Goal: Transaction & Acquisition: Purchase product/service

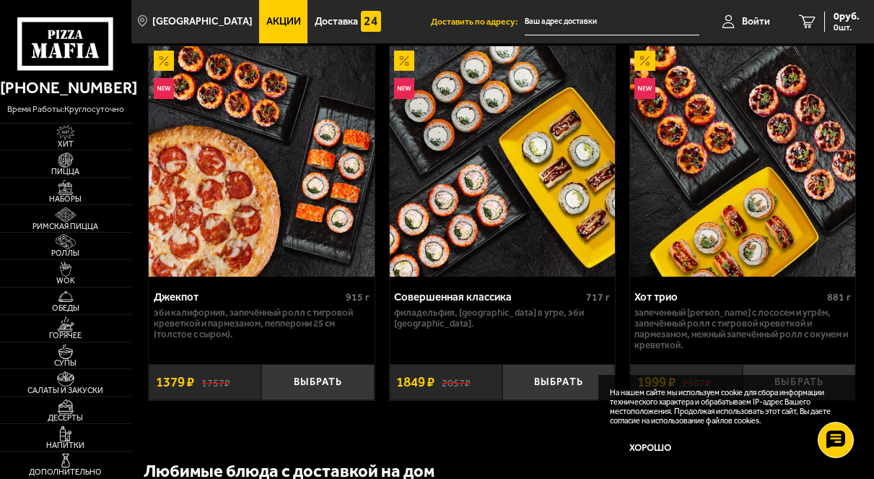
scroll to position [1444, 0]
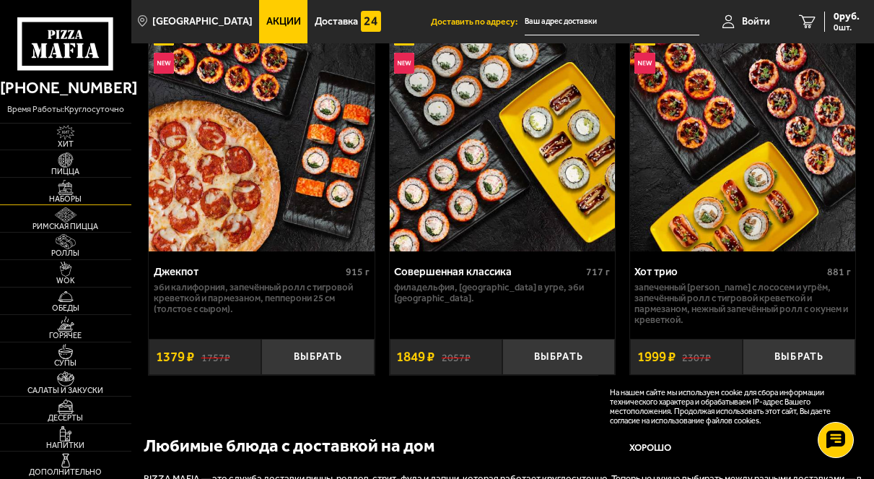
click at [64, 199] on span "Наборы" at bounding box center [65, 199] width 131 height 8
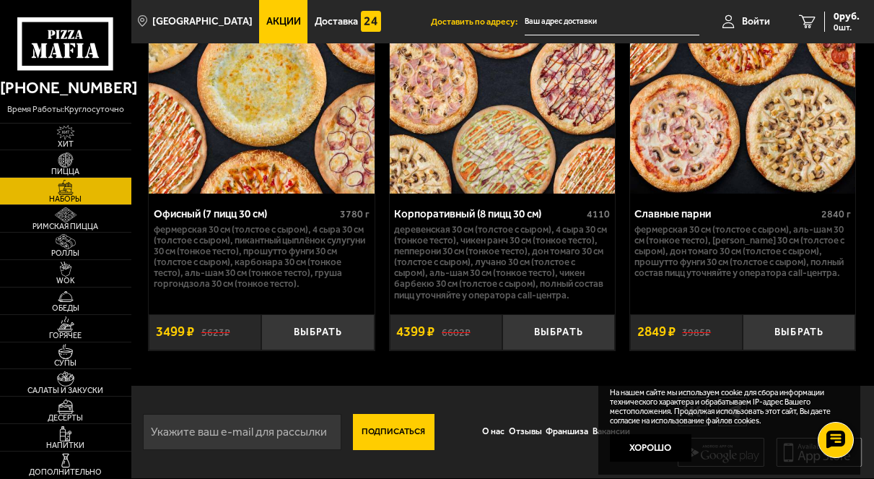
scroll to position [3862, 0]
click at [82, 249] on span "Роллы" at bounding box center [65, 253] width 131 height 8
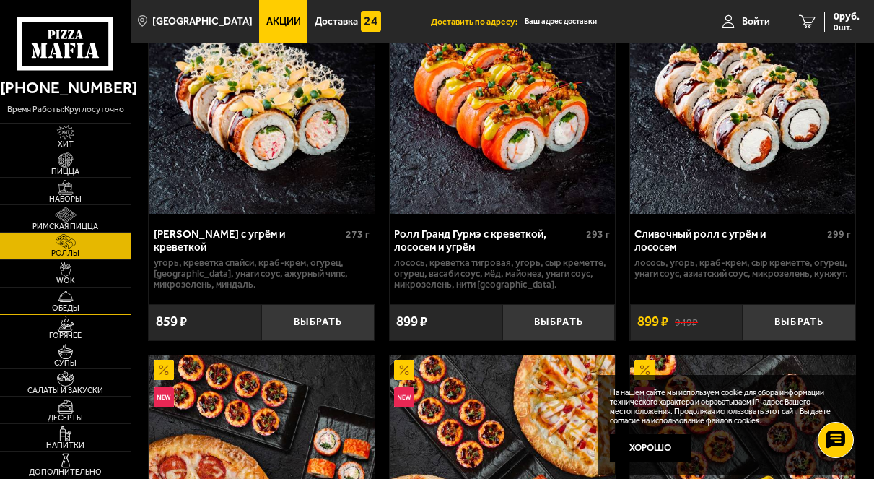
scroll to position [1299, 0]
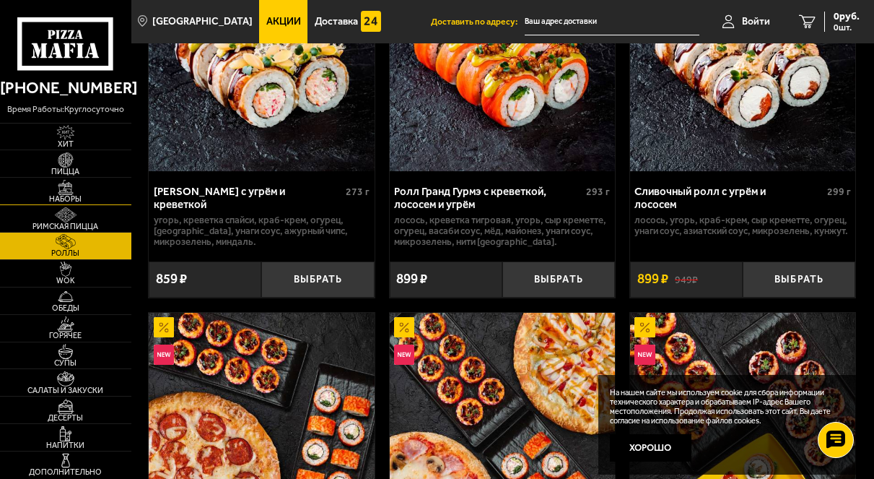
click at [75, 191] on img at bounding box center [65, 187] width 35 height 15
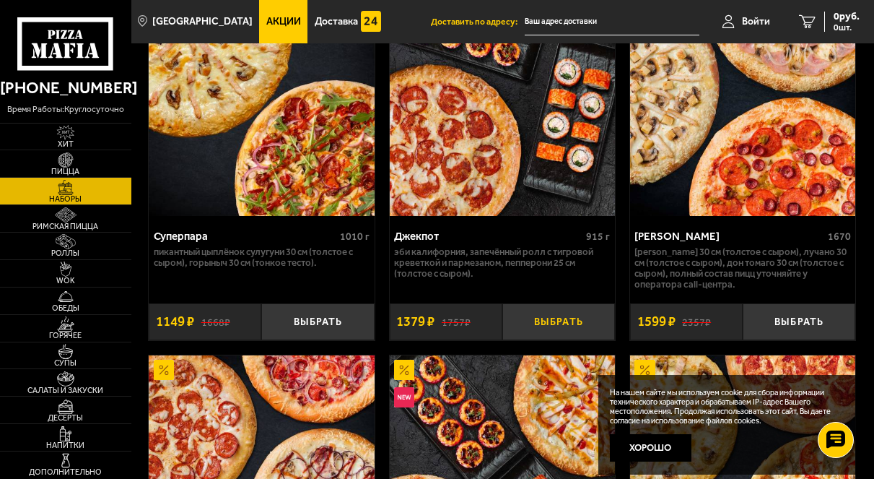
scroll to position [1588, 0]
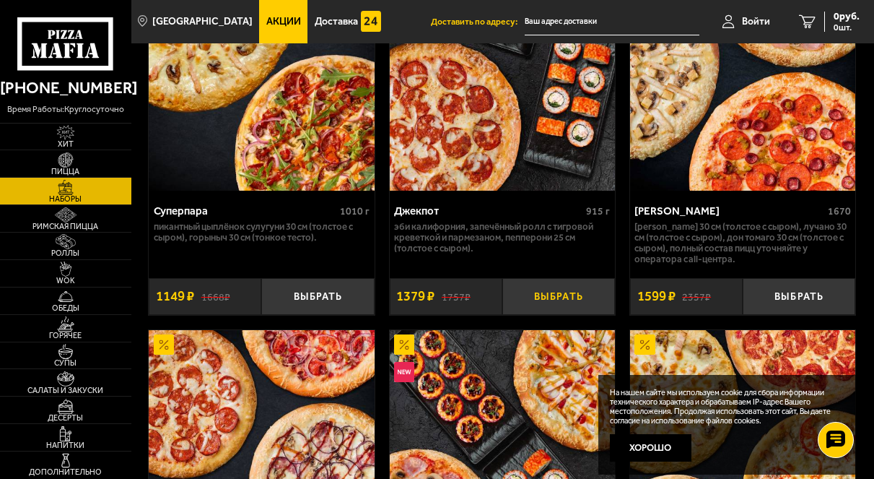
click at [538, 314] on button "Выбрать" at bounding box center [558, 296] width 113 height 36
click at [807, 27] on div "1379 руб. 1 шт." at bounding box center [833, 22] width 53 height 20
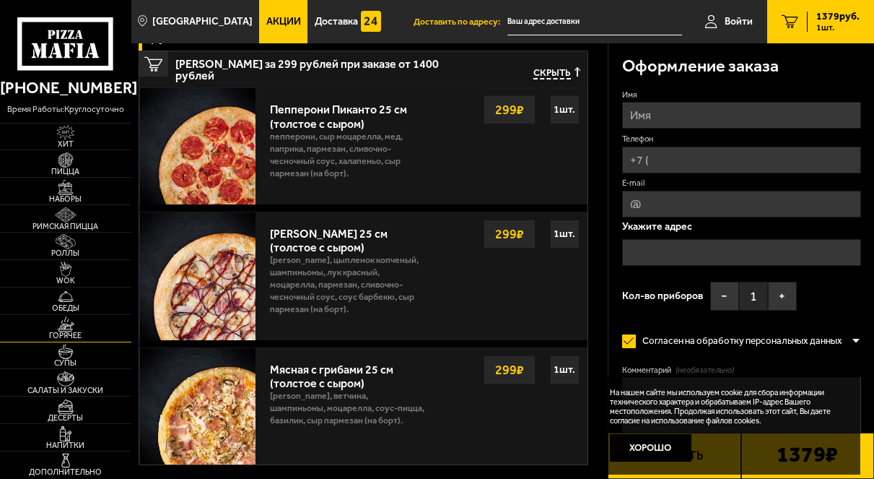
scroll to position [505, 0]
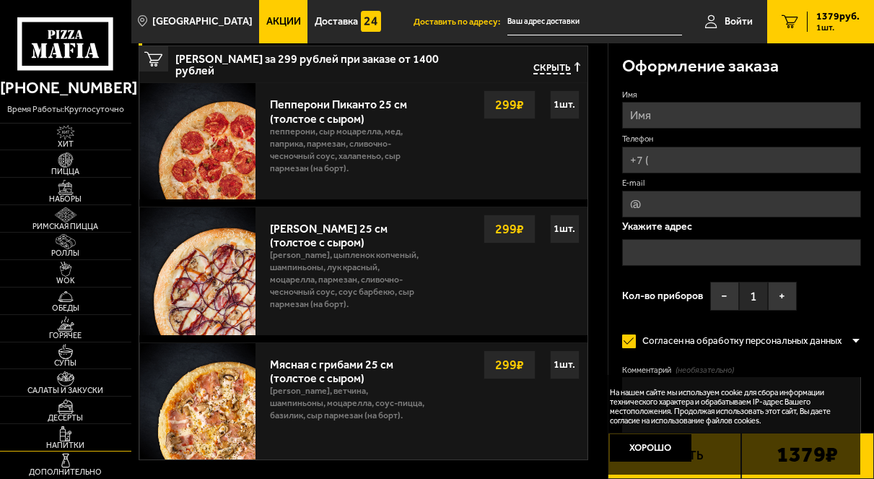
click at [70, 433] on img at bounding box center [65, 433] width 35 height 15
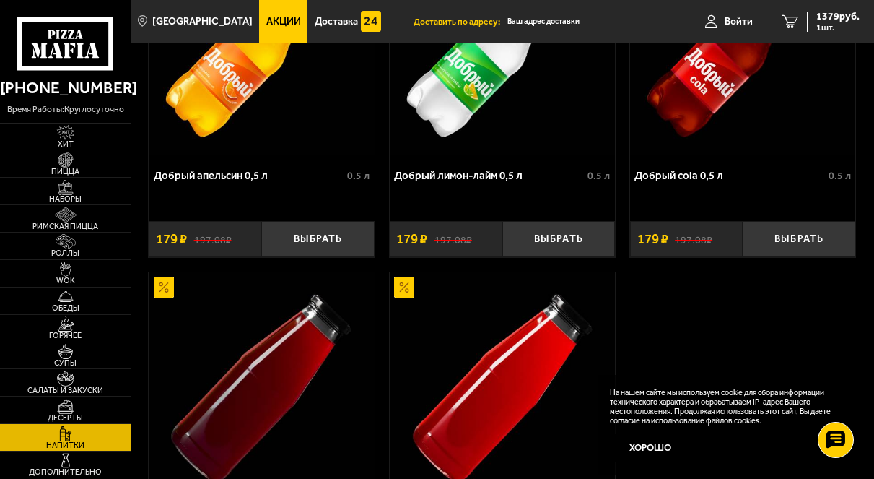
scroll to position [1224, 0]
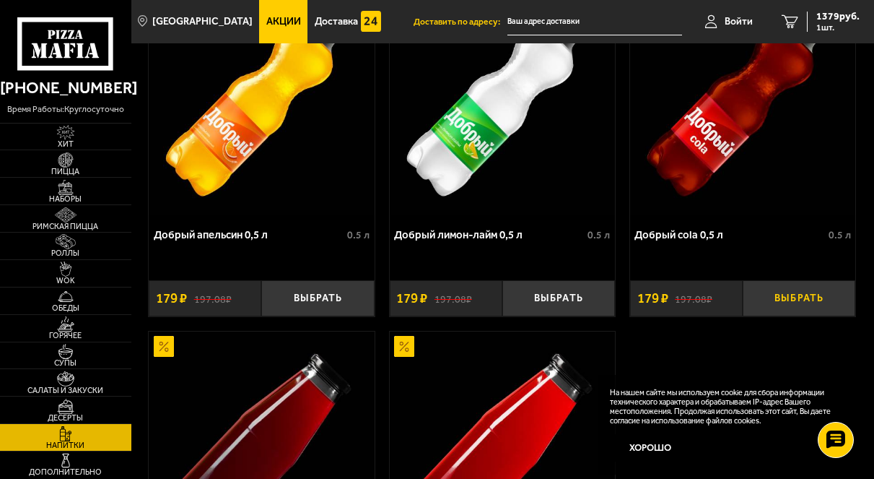
click at [810, 310] on button "Выбрать" at bounding box center [799, 298] width 113 height 36
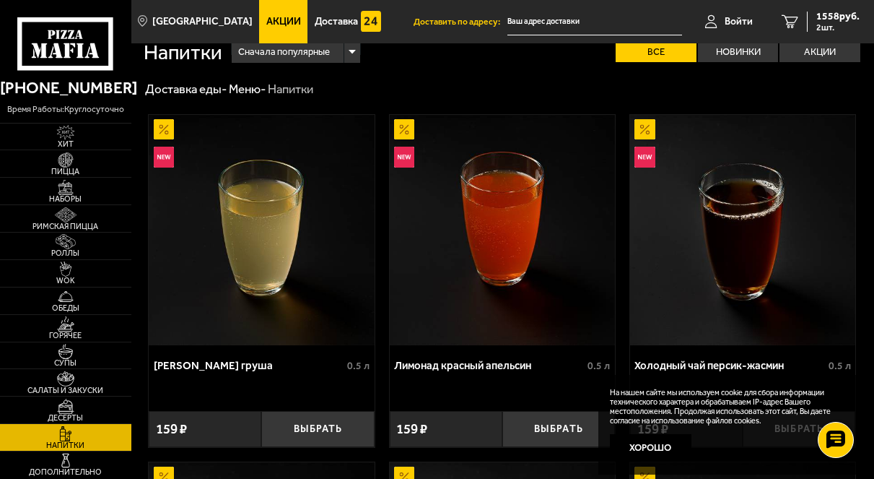
scroll to position [0, 0]
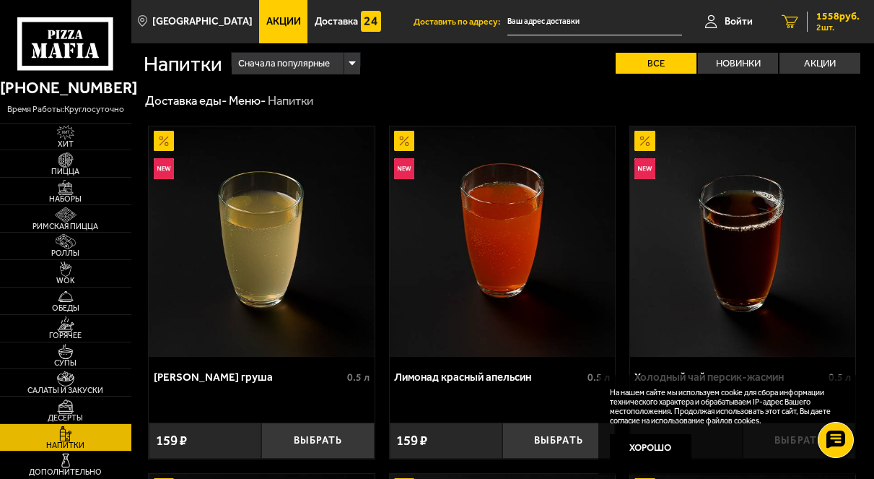
click at [828, 13] on span "1558 руб." at bounding box center [838, 17] width 43 height 10
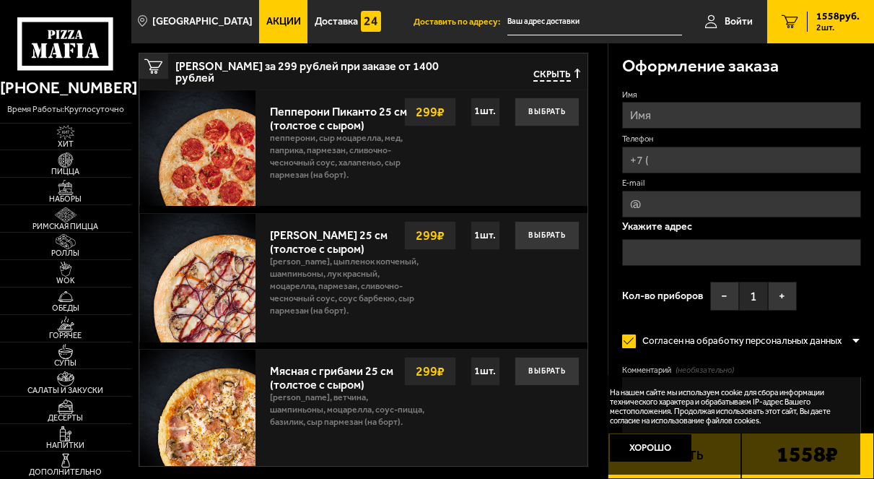
scroll to position [361, 0]
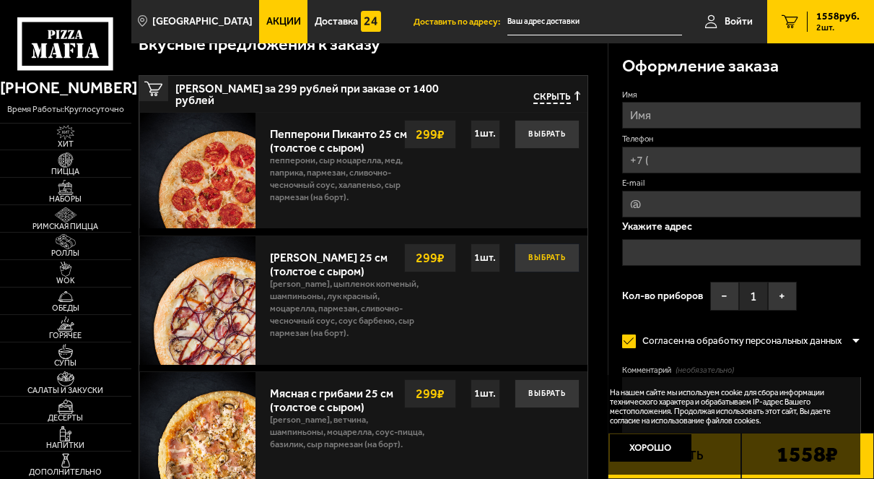
click at [533, 261] on button "Выбрать" at bounding box center [547, 257] width 65 height 29
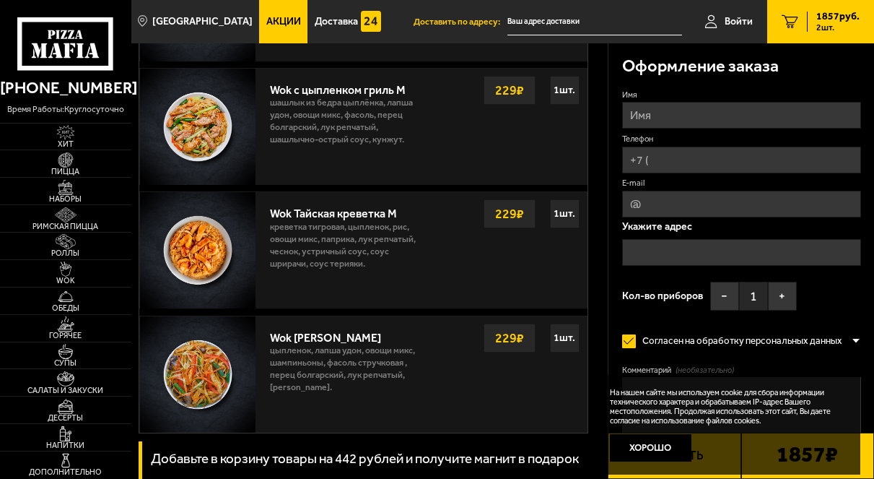
scroll to position [1579, 0]
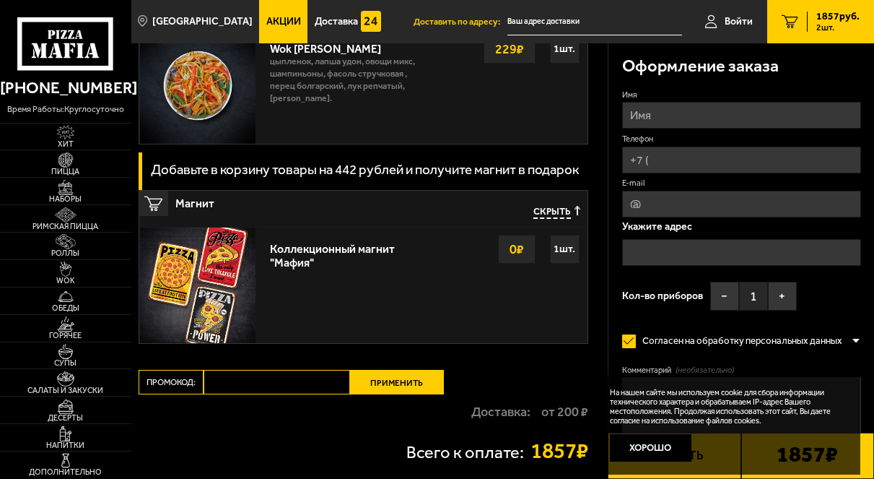
click at [444, 269] on div "Коллекционный магнит "Мафия" Выбрать 0 ₽ 1 шт." at bounding box center [425, 285] width 324 height 116
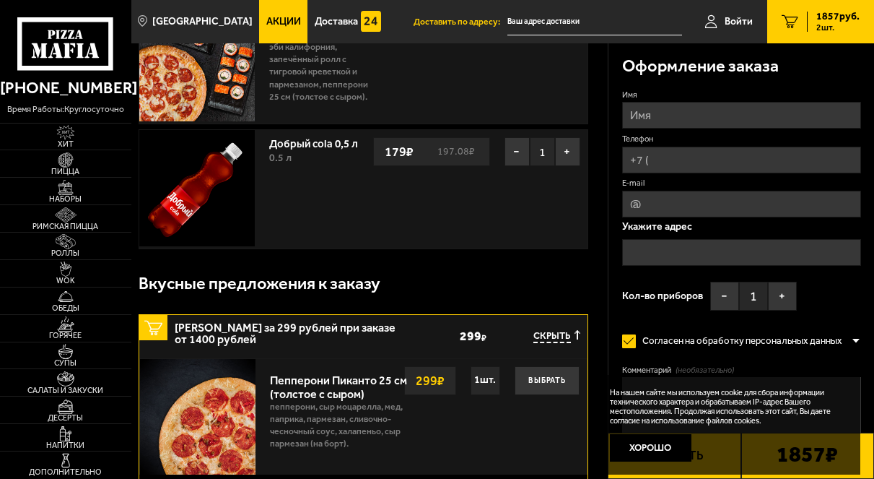
scroll to position [0, 0]
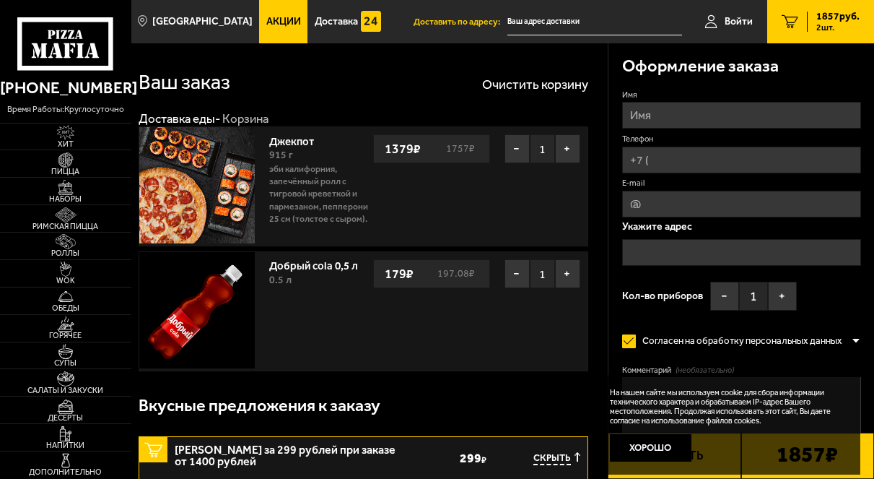
click at [856, 342] on div at bounding box center [856, 341] width 9 height 11
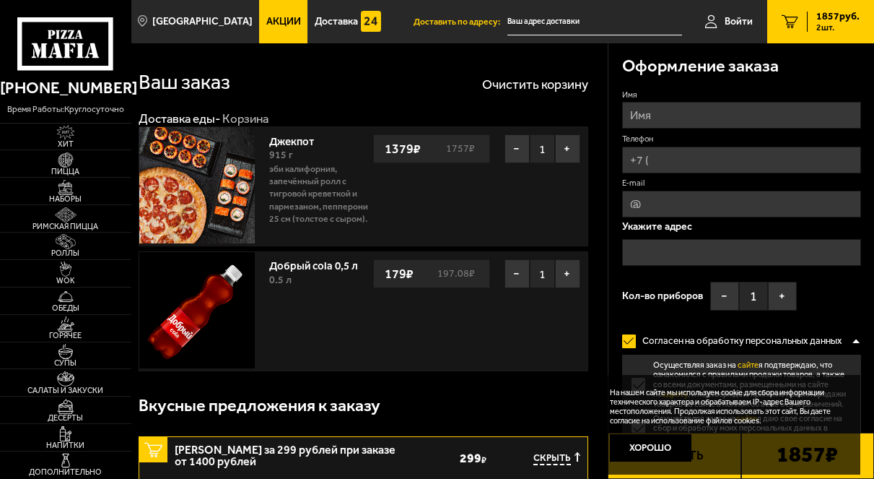
click at [727, 115] on input "Имя" at bounding box center [741, 115] width 239 height 27
type input "[PERSON_NAME]"
click at [658, 159] on input "Телефон" at bounding box center [741, 160] width 239 height 27
type input "[PHONE_NUMBER]"
click at [667, 199] on input "E-mail" at bounding box center [741, 204] width 239 height 27
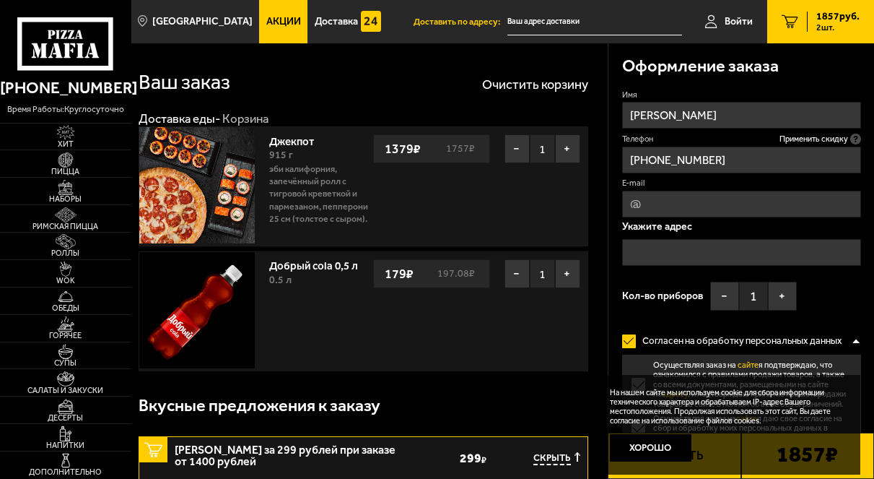
click at [638, 256] on input "text" at bounding box center [741, 252] width 239 height 27
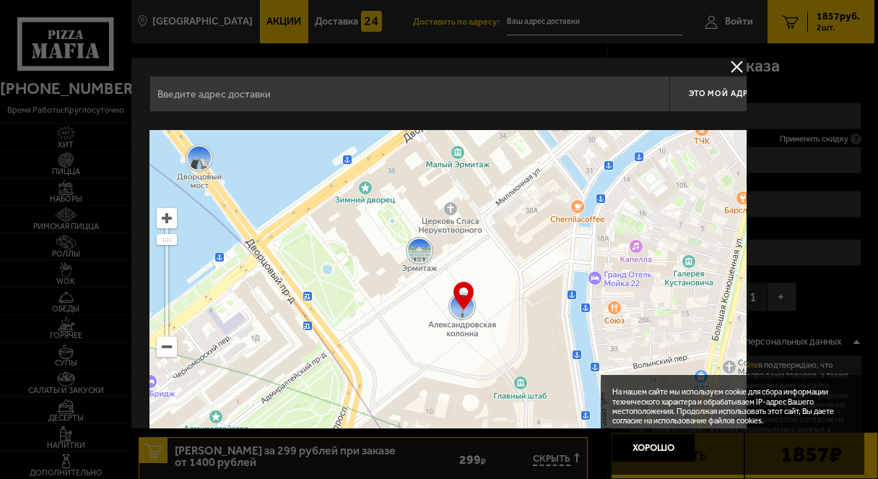
click at [345, 107] on input "text" at bounding box center [409, 94] width 520 height 36
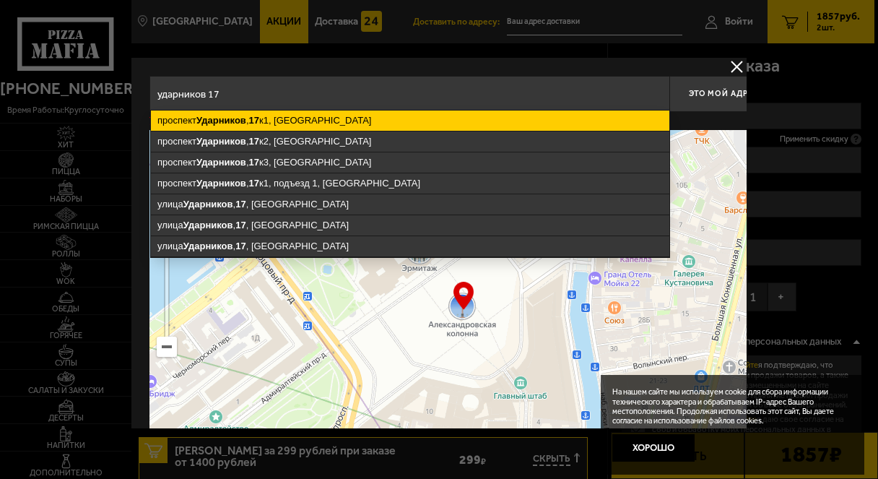
click at [338, 115] on ymaps "[STREET_ADDRESS]" at bounding box center [410, 120] width 518 height 20
type input "[STREET_ADDRESS]"
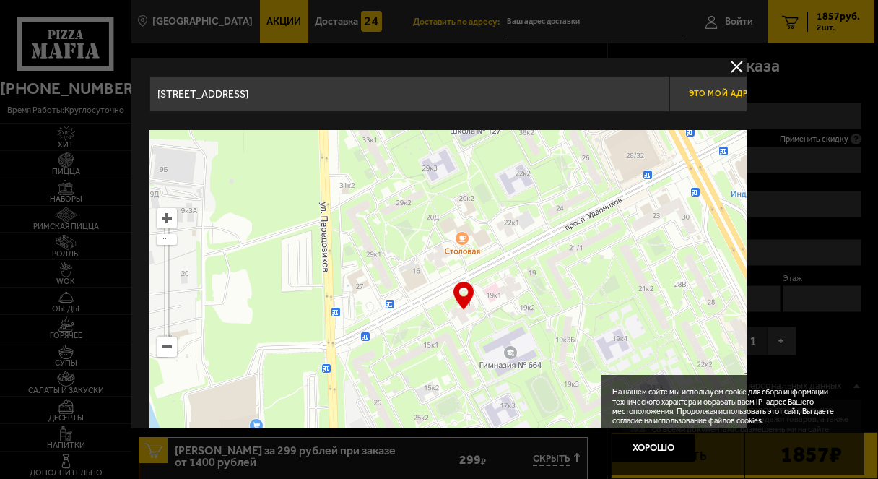
click at [702, 89] on span "Это мой адрес" at bounding box center [723, 93] width 69 height 9
type input "[STREET_ADDRESS]"
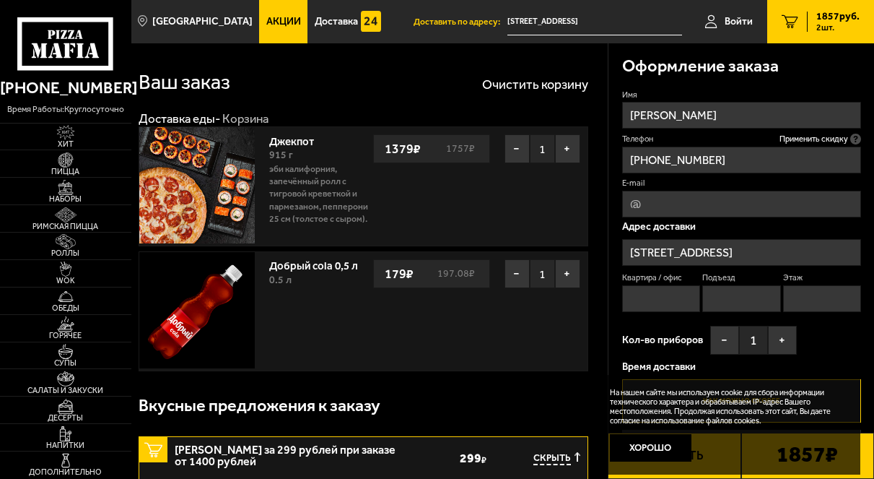
click at [648, 302] on input "Квартира / офис" at bounding box center [661, 298] width 78 height 27
type input "13"
click at [827, 301] on input "Этаж" at bounding box center [822, 298] width 78 height 27
type input "8"
click at [728, 308] on input "Подъезд" at bounding box center [741, 298] width 78 height 27
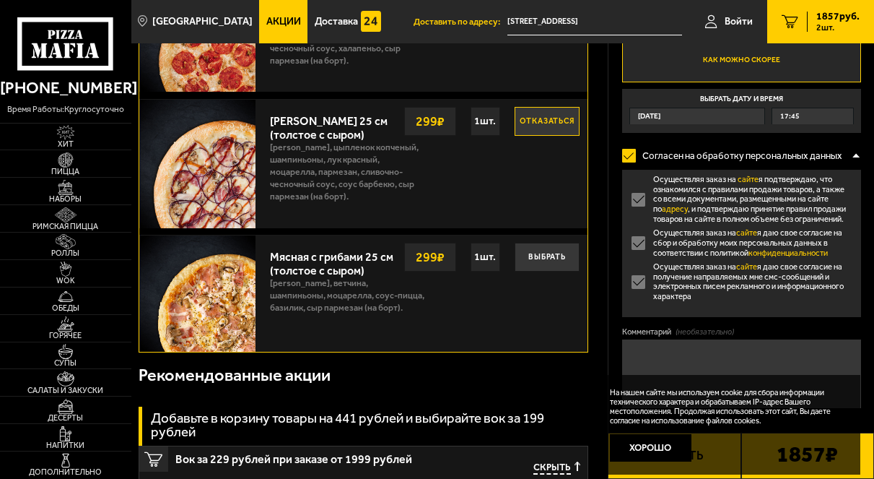
scroll to position [505, 0]
type input "1"
click at [643, 198] on label "Осуществляя заказ на сайте я подтверждаю, что ознакомился с правилами продажи т…" at bounding box center [741, 199] width 239 height 49
click at [0, 0] on input "Осуществляя заказ на сайте я подтверждаю, что ознакомился с правилами продажи т…" at bounding box center [0, 0] width 0 height 0
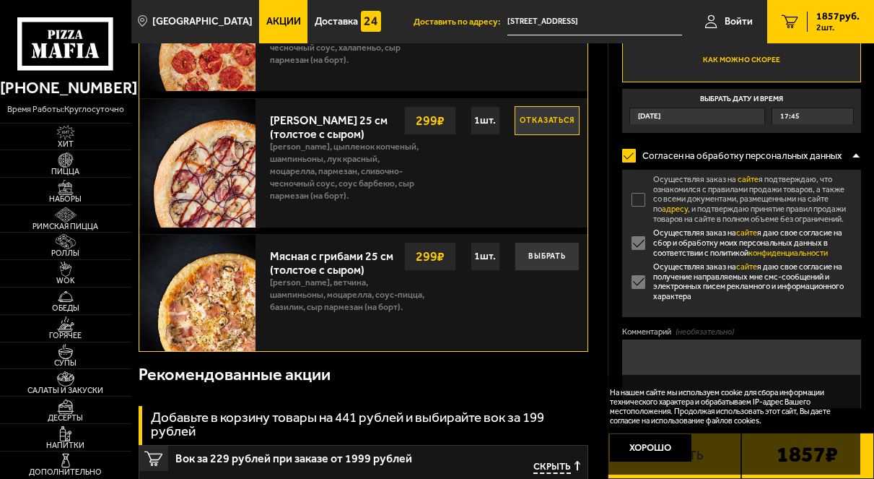
click at [637, 199] on label "Осуществляя заказ на сайте я подтверждаю, что ознакомился с правилами продажи т…" at bounding box center [741, 199] width 239 height 49
click at [0, 0] on input "Осуществляя заказ на сайте я подтверждаю, что ознакомился с правилами продажи т…" at bounding box center [0, 0] width 0 height 0
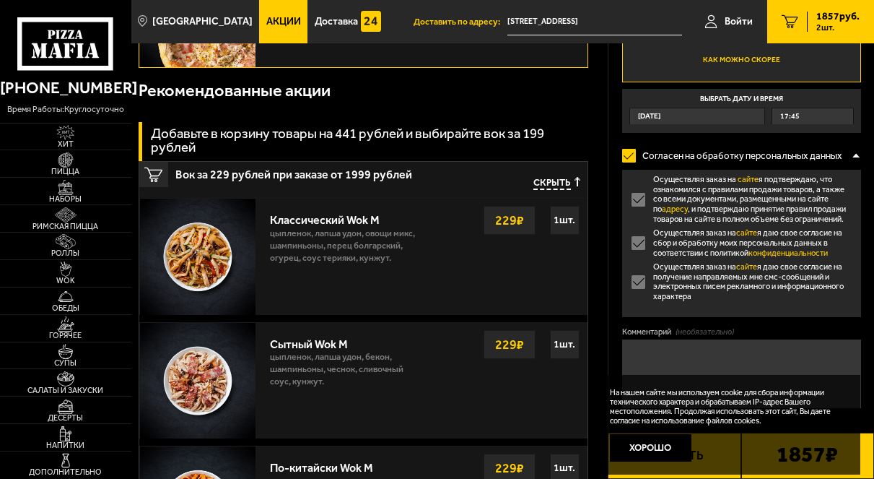
scroll to position [794, 0]
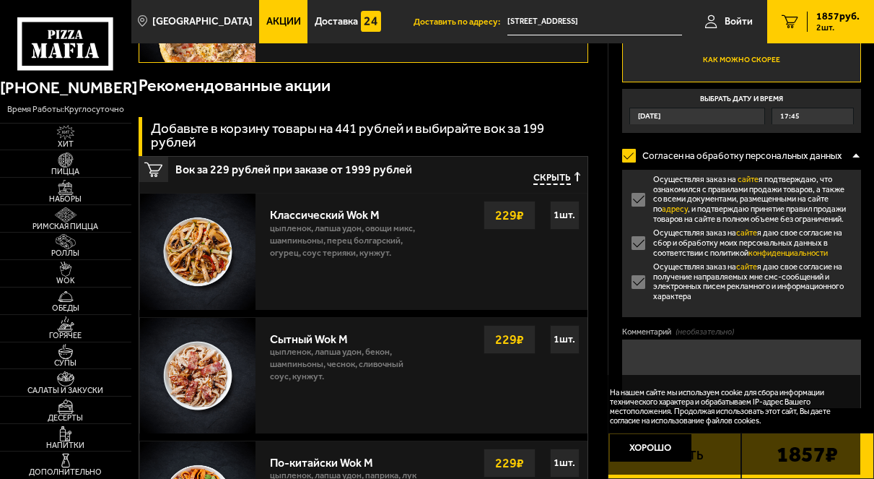
click at [761, 459] on div "На нашем сайте мы используем cookie для сбора информации технического характера…" at bounding box center [729, 425] width 262 height 100
drag, startPoint x: 836, startPoint y: 450, endPoint x: 860, endPoint y: 458, distance: 25.1
click at [837, 451] on div "На нашем сайте мы используем cookie для сбора информации технического характера…" at bounding box center [729, 425] width 262 height 100
click at [866, 456] on div "1857 ₽" at bounding box center [807, 455] width 133 height 46
click at [863, 456] on div "1857 ₽" at bounding box center [807, 455] width 133 height 46
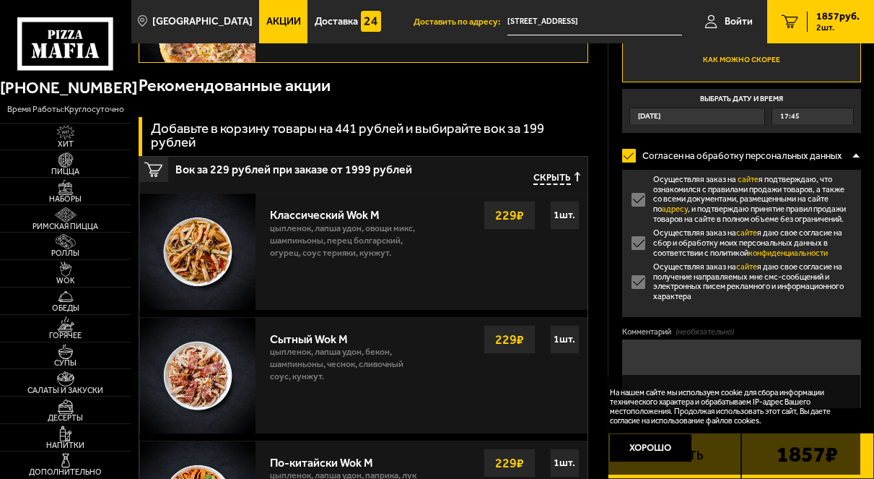
click at [863, 456] on div "1857 ₽" at bounding box center [807, 455] width 133 height 46
click at [666, 442] on button "Хорошо" at bounding box center [651, 447] width 82 height 27
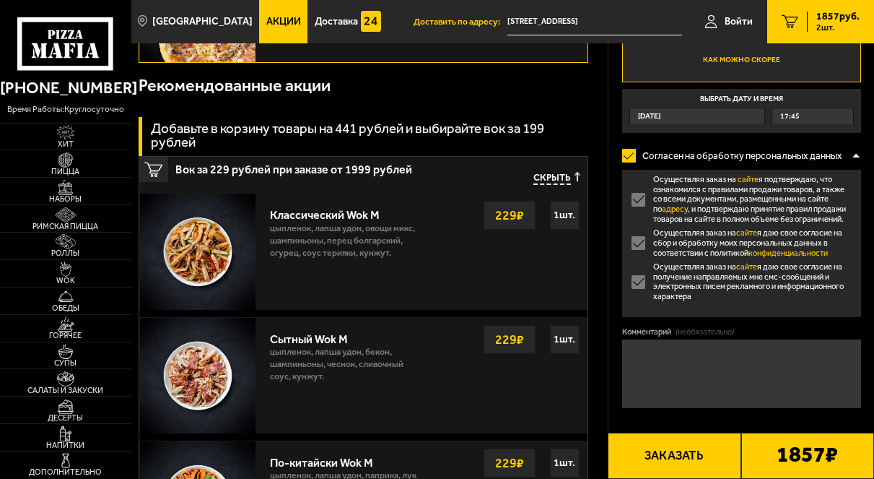
click at [783, 455] on b "1857 ₽" at bounding box center [807, 455] width 61 height 24
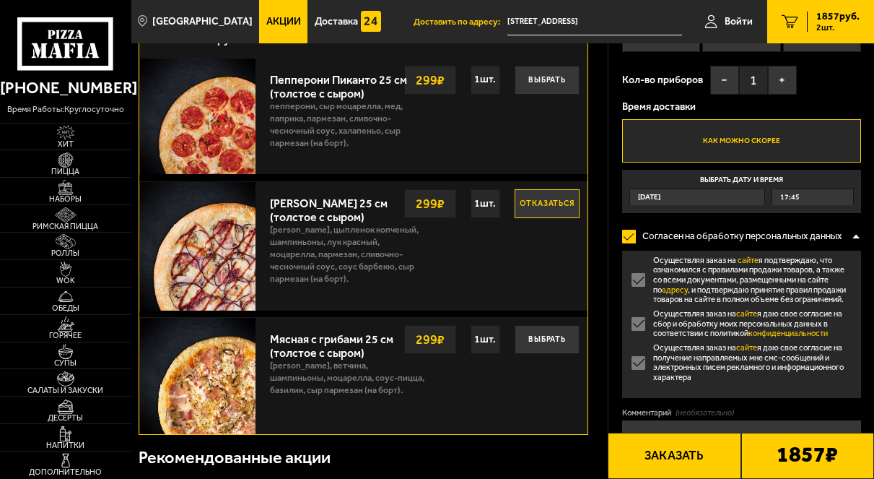
scroll to position [361, 0]
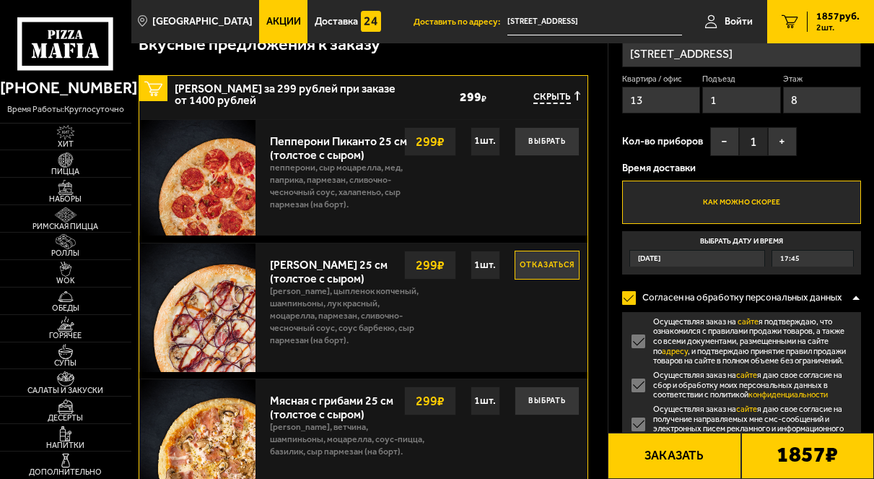
click at [547, 269] on button "Отказаться" at bounding box center [547, 265] width 65 height 29
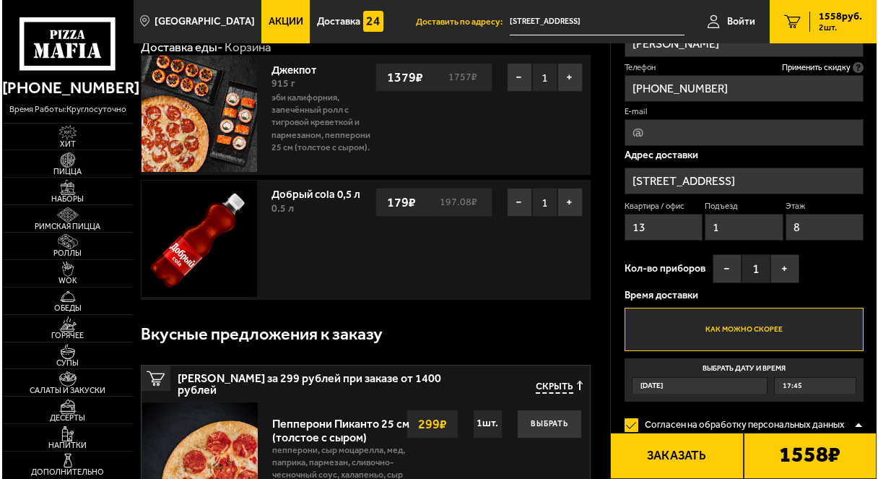
scroll to position [72, 0]
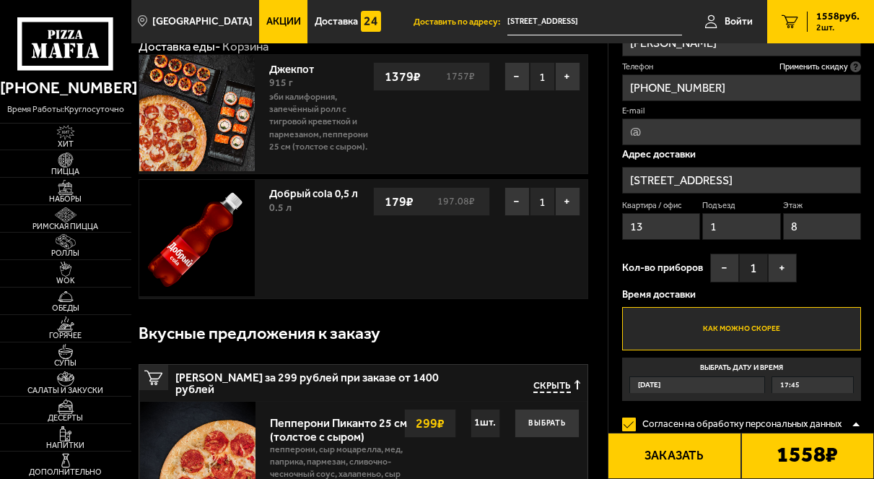
click at [675, 452] on button "Заказать" at bounding box center [674, 455] width 133 height 46
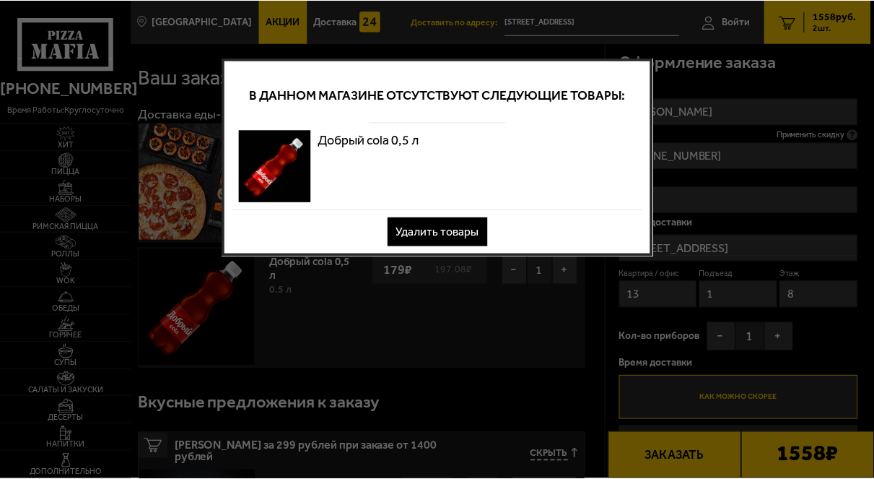
scroll to position [0, 0]
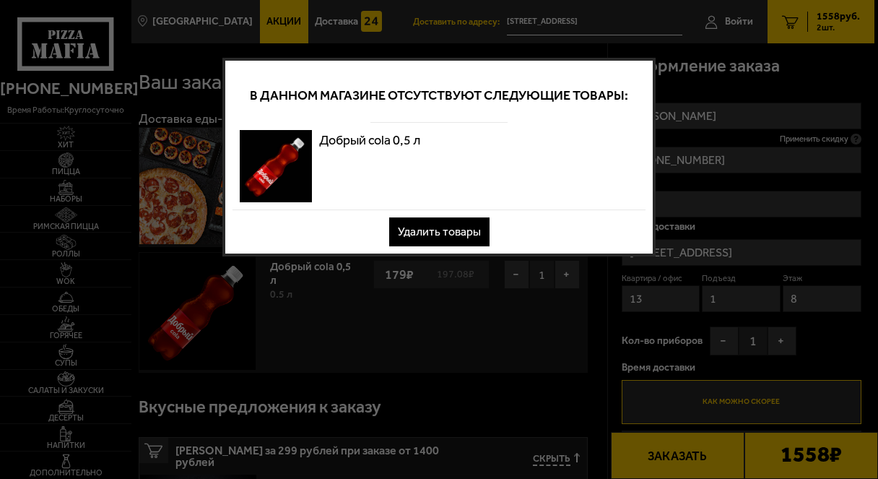
click at [429, 227] on button "Удалить товары" at bounding box center [439, 231] width 100 height 29
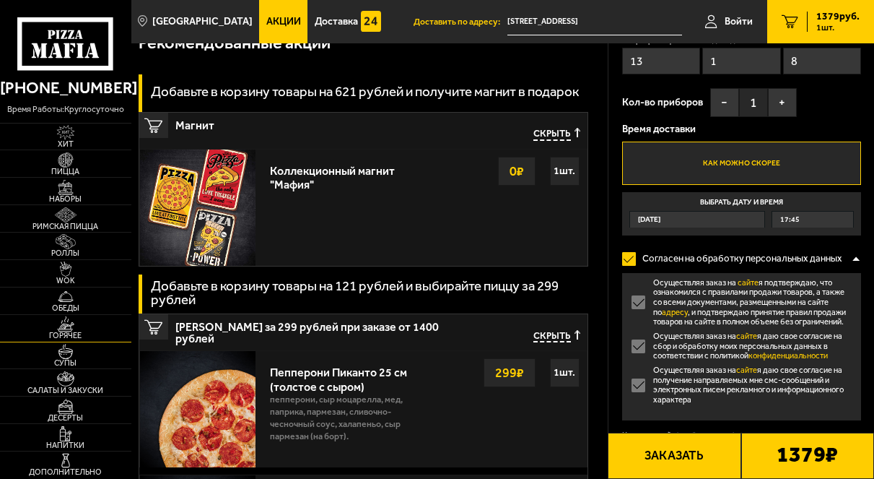
scroll to position [289, 0]
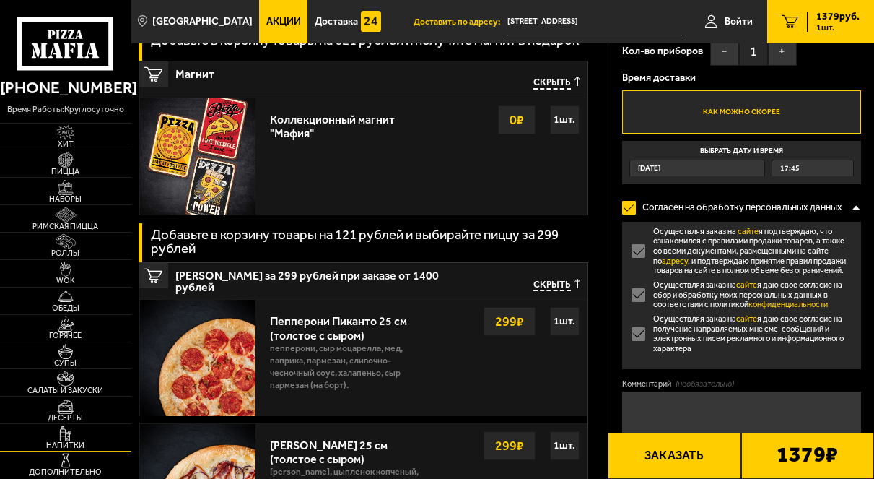
click at [77, 436] on img at bounding box center [65, 433] width 35 height 15
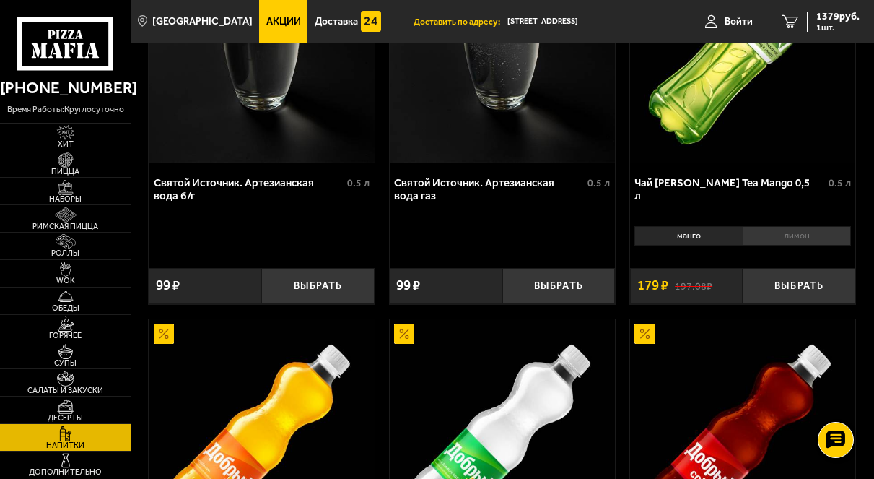
scroll to position [936, 0]
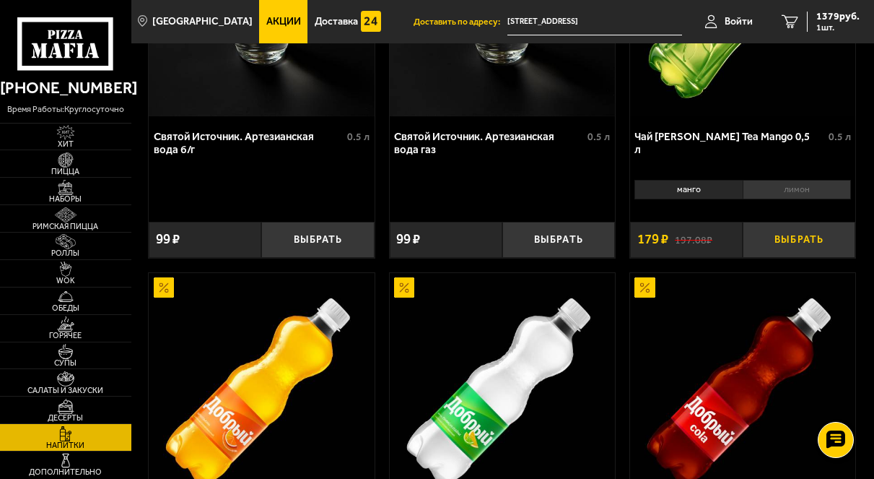
click at [781, 247] on button "Выбрать" at bounding box center [799, 240] width 113 height 36
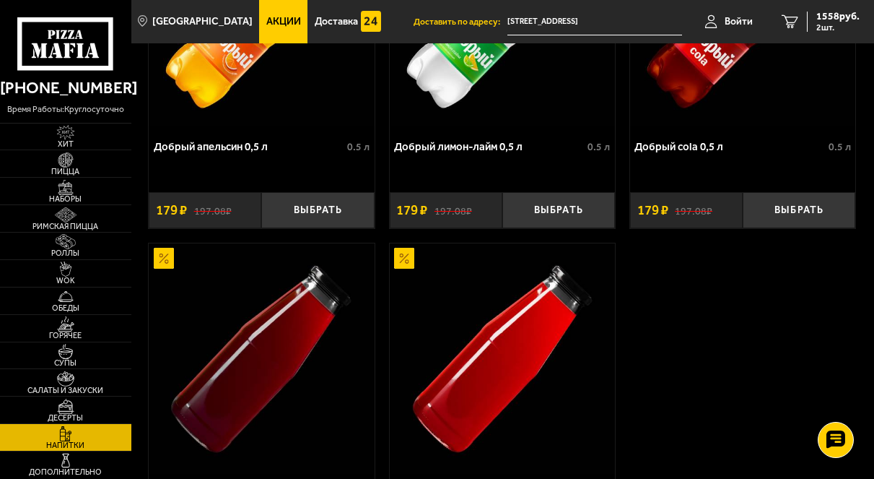
scroll to position [1224, 0]
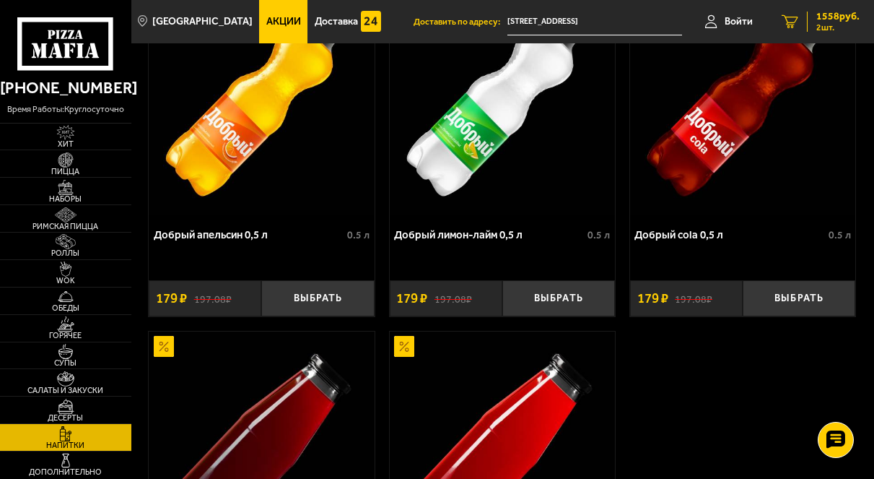
click at [824, 25] on span "2 шт." at bounding box center [838, 27] width 43 height 9
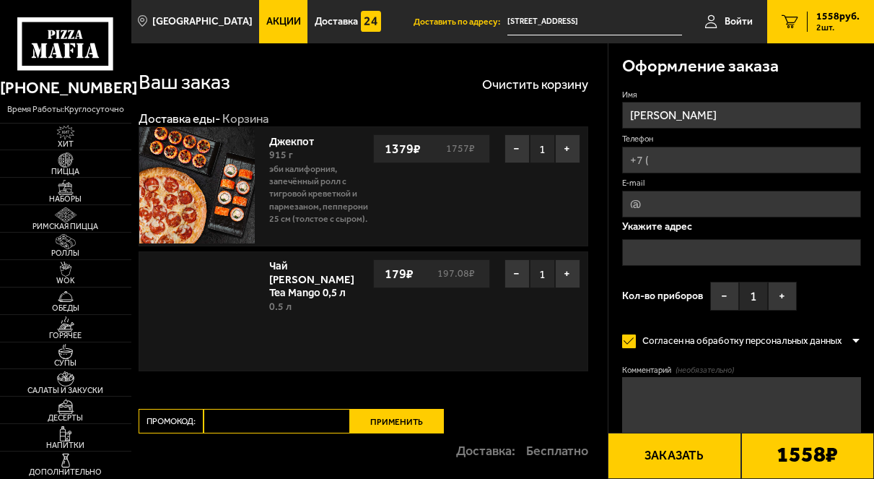
type input "[STREET_ADDRESS]"
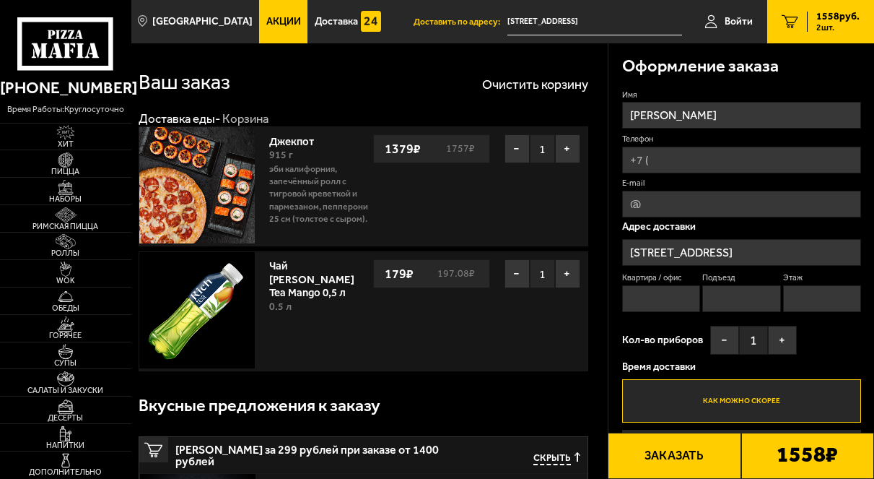
click at [691, 153] on input "Телефон" at bounding box center [741, 160] width 239 height 27
type input "[PHONE_NUMBER]"
click at [856, 139] on icon at bounding box center [855, 139] width 11 height 11
click at [856, 147] on input "[PHONE_NUMBER]" at bounding box center [741, 160] width 239 height 27
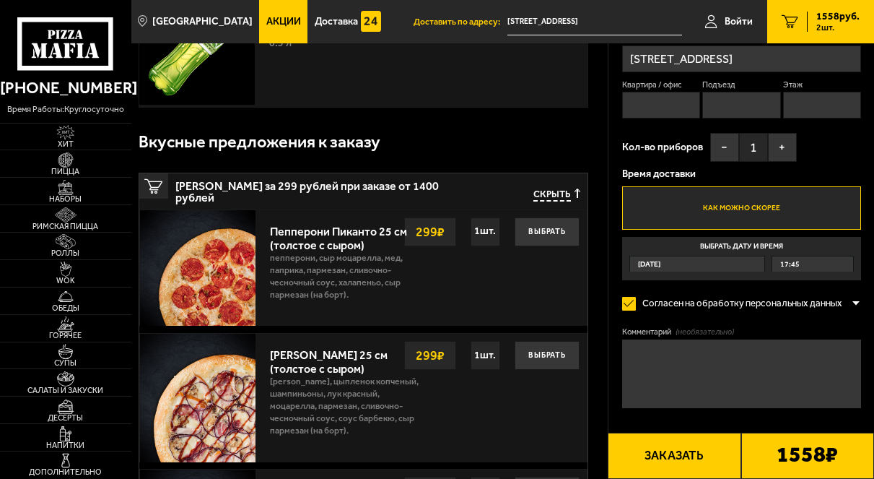
scroll to position [289, 0]
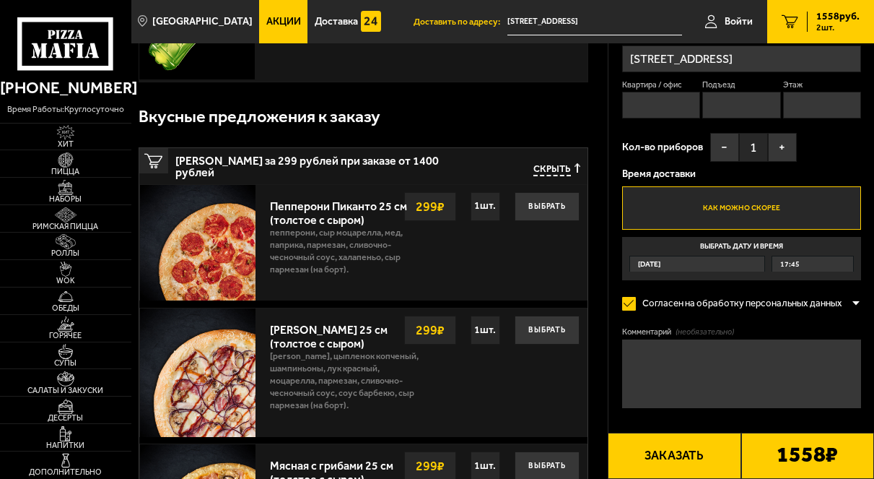
click at [671, 371] on textarea "Комментарий (необязательно)" at bounding box center [741, 373] width 239 height 69
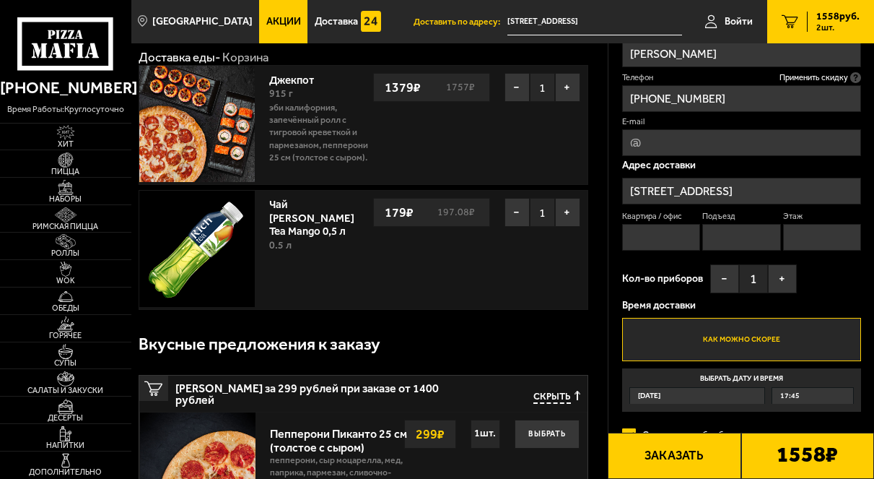
scroll to position [144, 0]
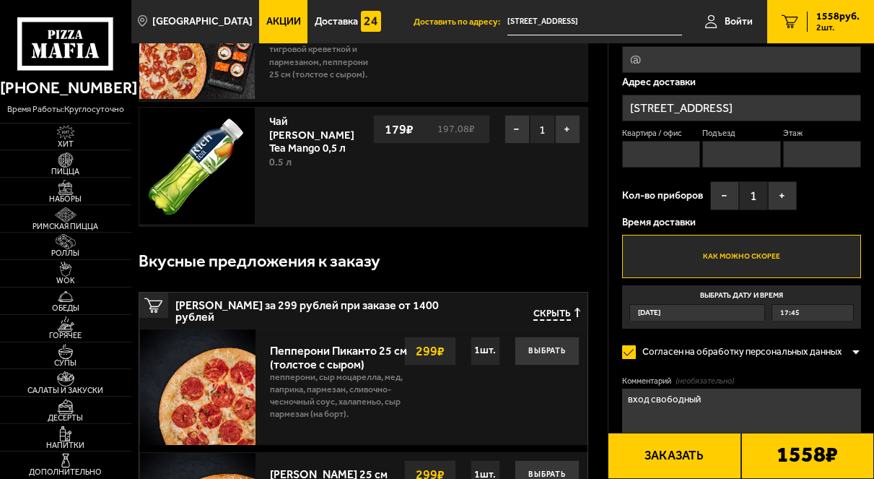
type textarea "вход свободный"
click at [663, 459] on button "Заказать" at bounding box center [674, 455] width 133 height 46
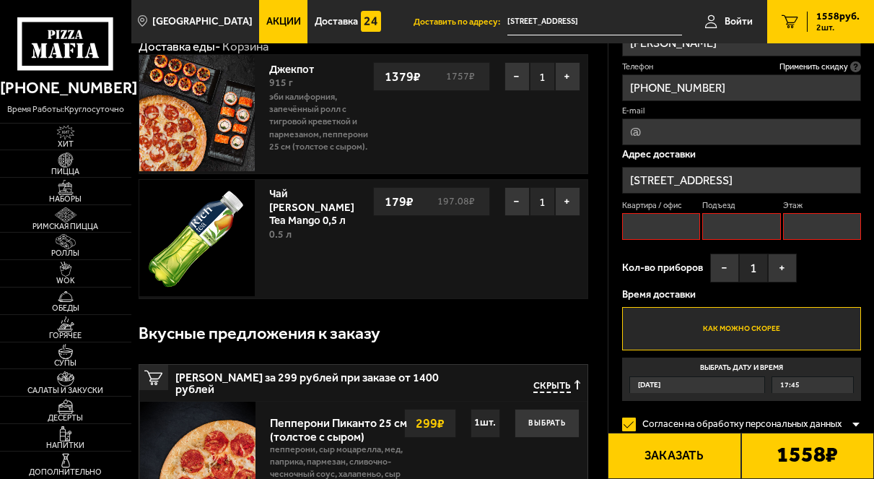
scroll to position [0, 0]
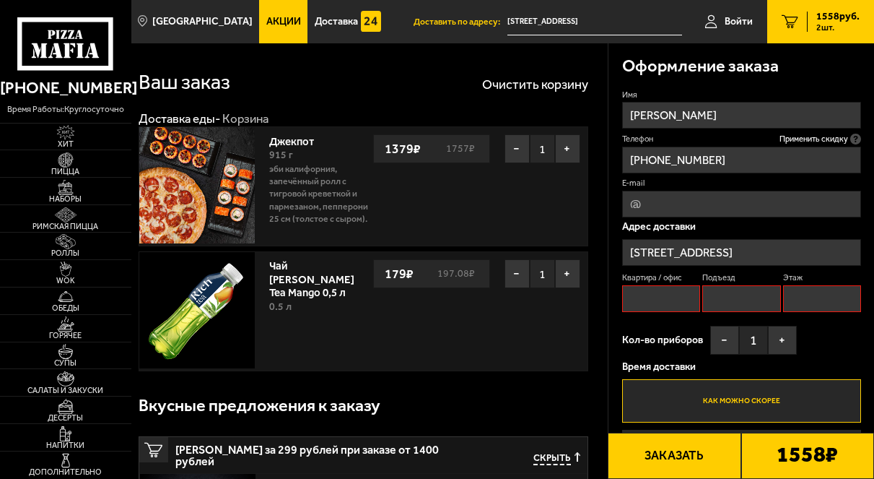
click at [669, 295] on input "Квартира / офис" at bounding box center [661, 298] width 78 height 27
type input "13"
click at [739, 295] on input "Подъезд" at bounding box center [741, 298] width 78 height 27
type input "1"
click at [836, 299] on input "Этаж" at bounding box center [822, 298] width 78 height 27
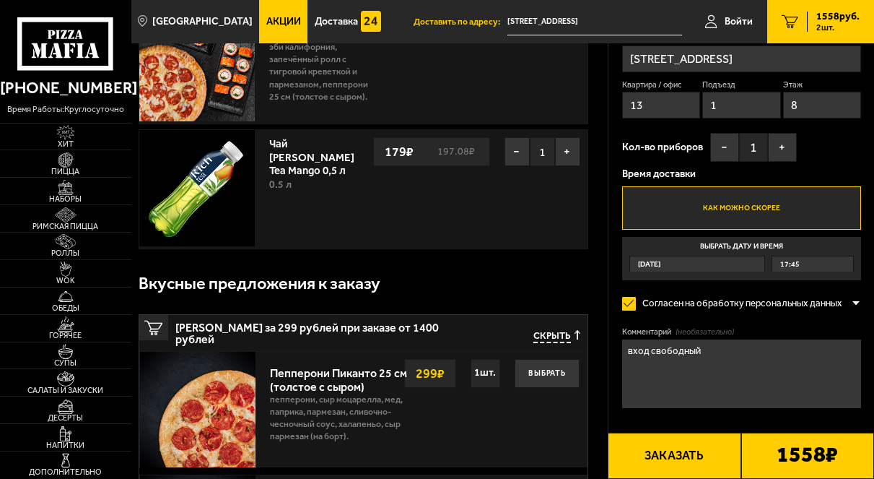
scroll to position [433, 0]
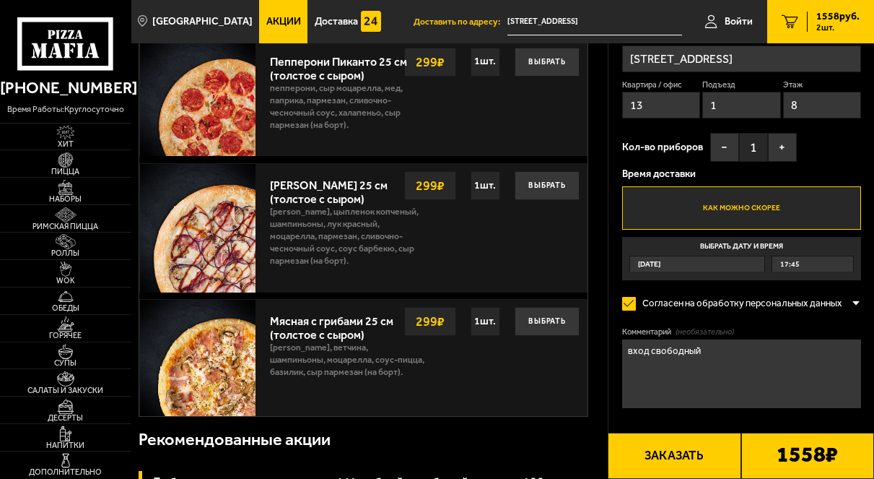
type input "8"
click at [669, 458] on button "Заказать" at bounding box center [674, 455] width 133 height 46
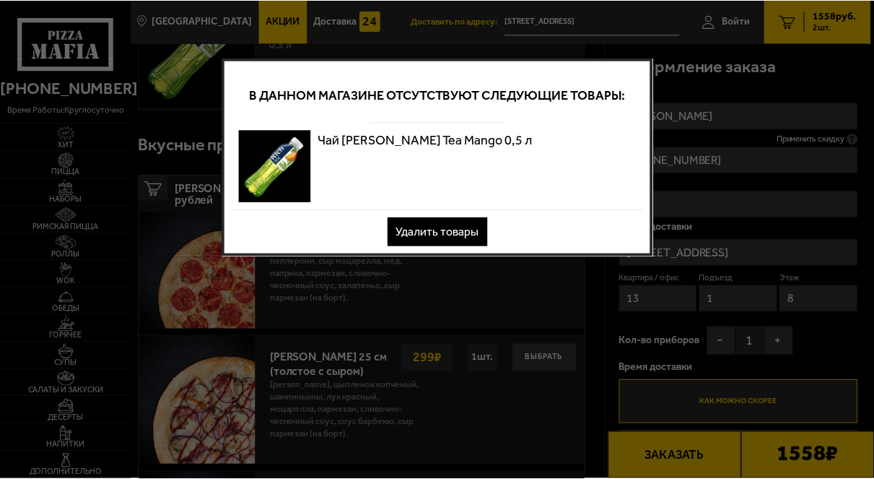
scroll to position [0, 0]
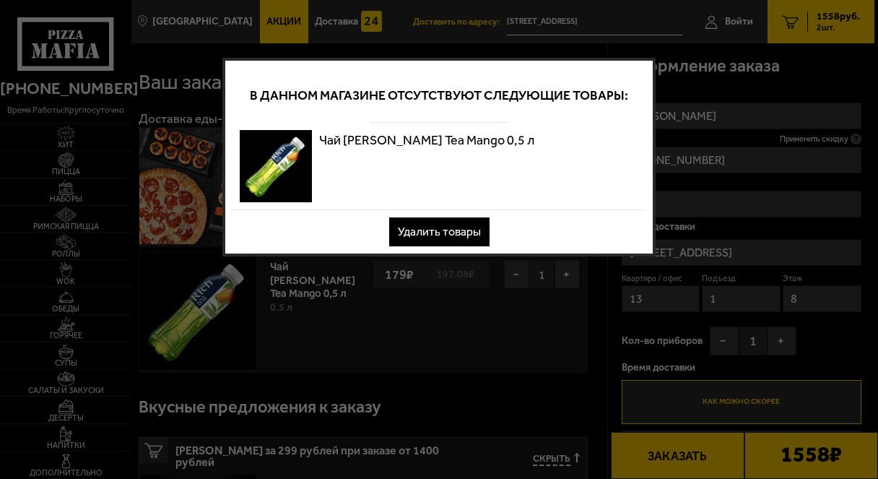
click at [444, 222] on button "Удалить товары" at bounding box center [439, 231] width 100 height 29
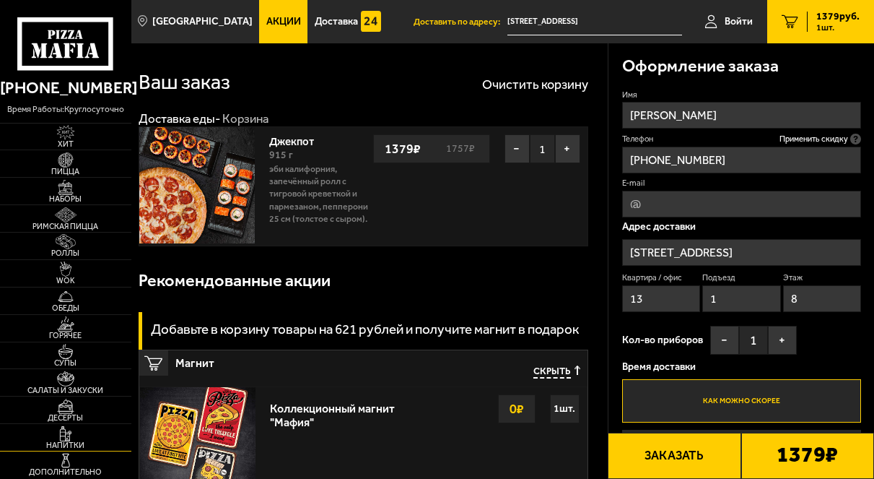
click at [72, 445] on span "Напитки" at bounding box center [65, 445] width 131 height 8
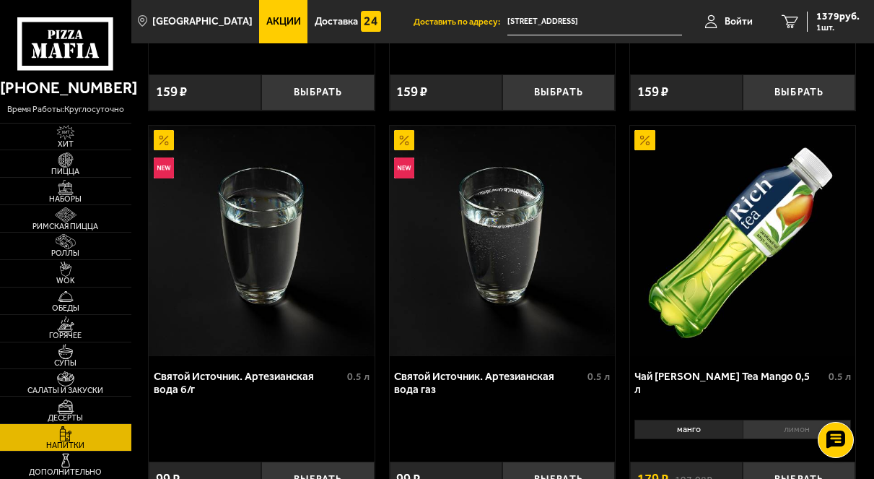
scroll to position [794, 0]
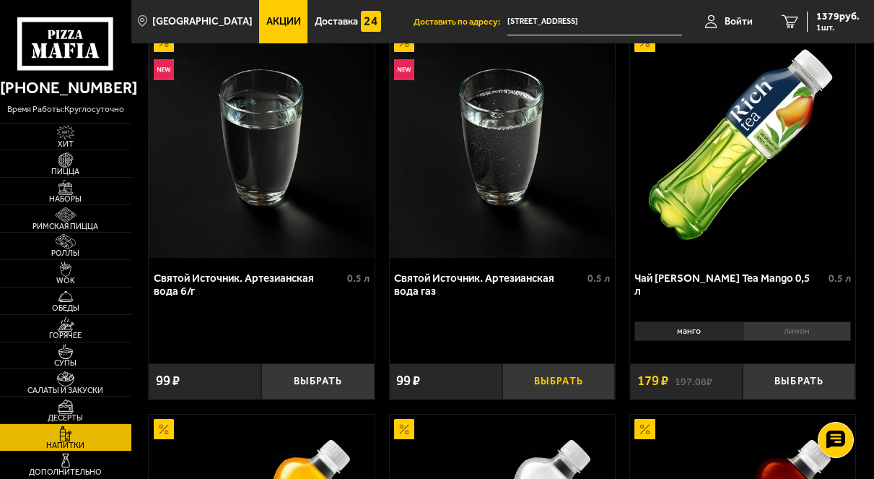
click at [539, 388] on button "Выбрать" at bounding box center [558, 381] width 113 height 36
click at [827, 17] on span "1478 руб." at bounding box center [838, 17] width 43 height 10
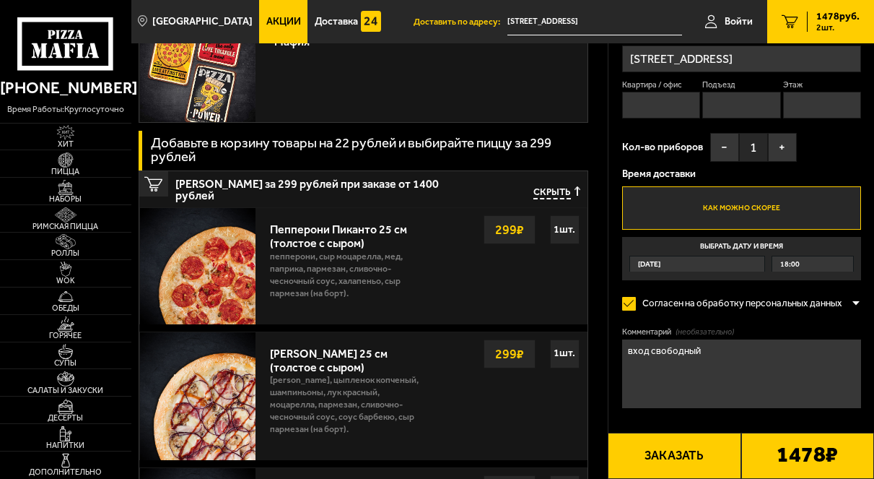
click at [648, 446] on button "Заказать" at bounding box center [674, 455] width 133 height 46
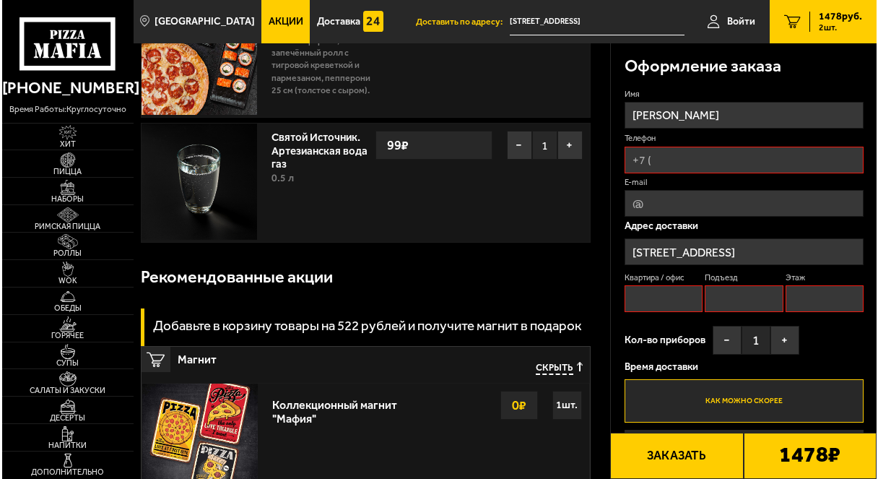
scroll to position [123, 0]
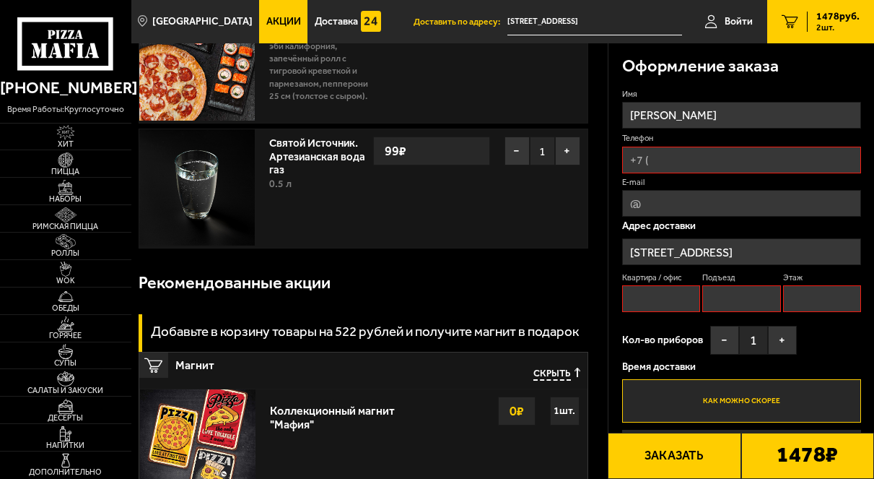
click at [654, 156] on input "Телефон" at bounding box center [741, 160] width 239 height 27
type input "[PHONE_NUMBER]"
click at [656, 303] on input "Квартира / офис" at bounding box center [661, 298] width 78 height 27
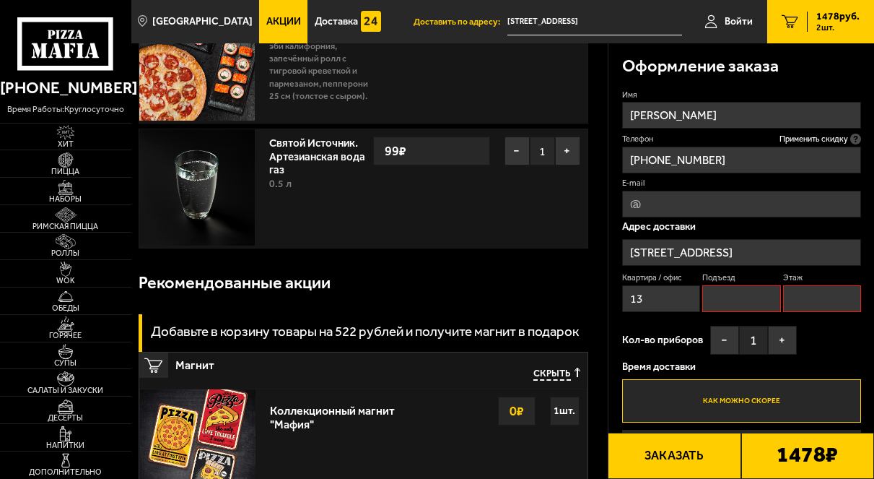
type input "13"
click at [749, 297] on input "Подъезд" at bounding box center [741, 298] width 78 height 27
type input "1"
click at [827, 300] on input "Этаж" at bounding box center [822, 298] width 78 height 27
type input "8"
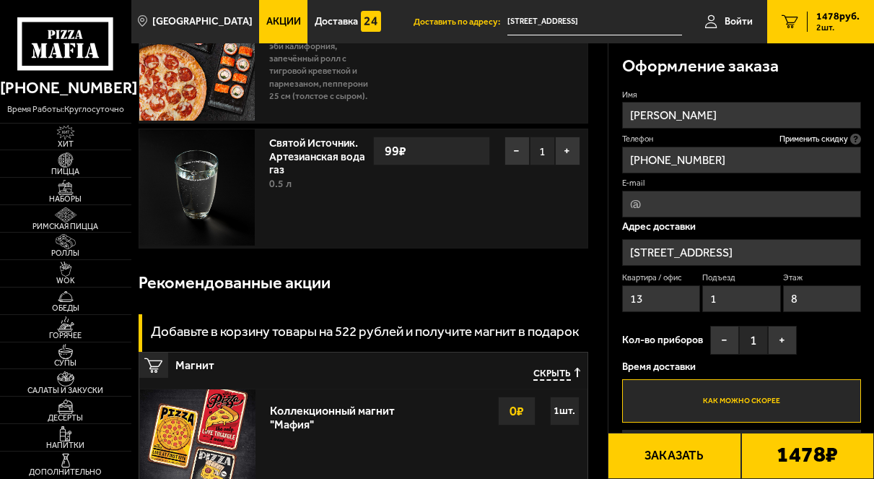
click at [648, 458] on button "Заказать" at bounding box center [674, 455] width 133 height 46
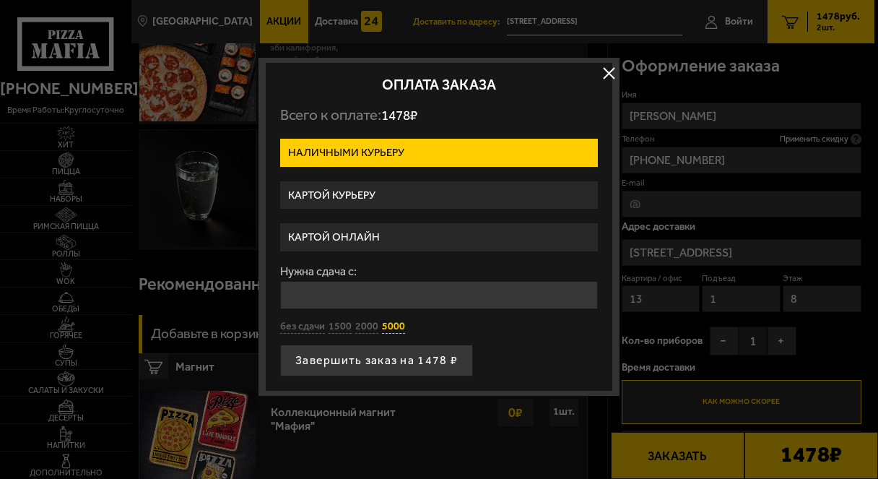
click at [391, 332] on button "5000" at bounding box center [393, 327] width 23 height 14
type input "5000"
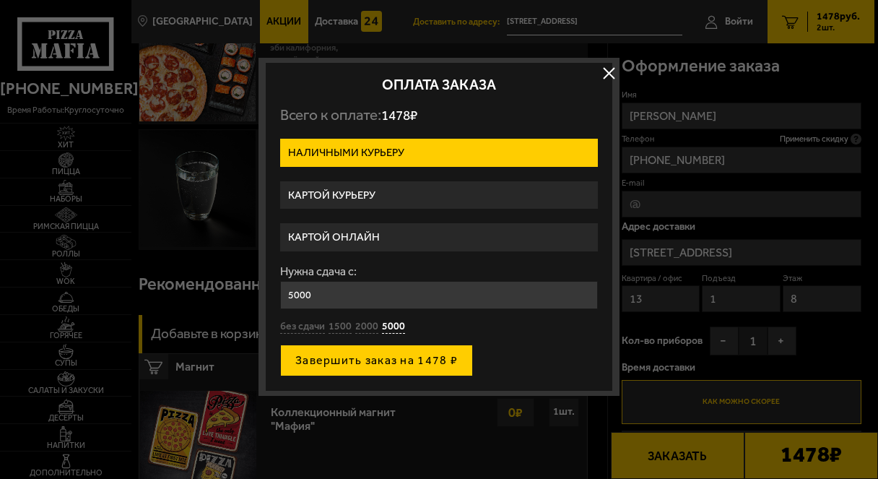
click at [406, 362] on button "Завершить заказ на 1478 ₽" at bounding box center [376, 360] width 193 height 32
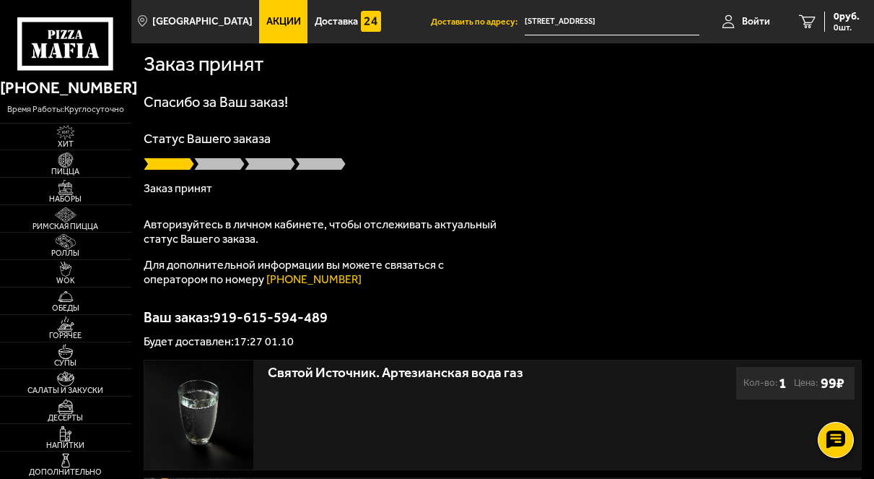
click at [201, 168] on span at bounding box center [219, 164] width 51 height 14
